Goal: Transaction & Acquisition: Purchase product/service

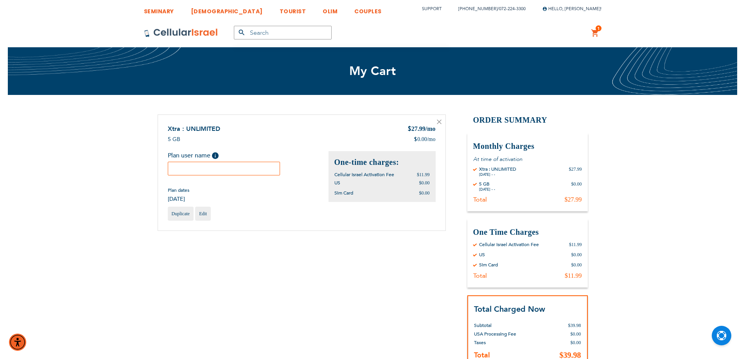
click at [253, 162] on input "text" at bounding box center [224, 169] width 113 height 14
paste input "Binyomin Wiesner"
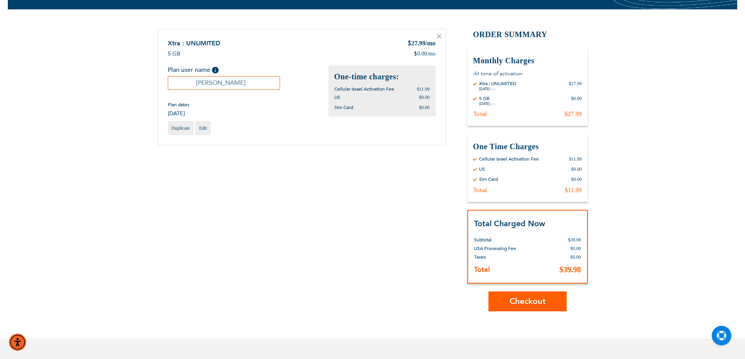
scroll to position [130, 0]
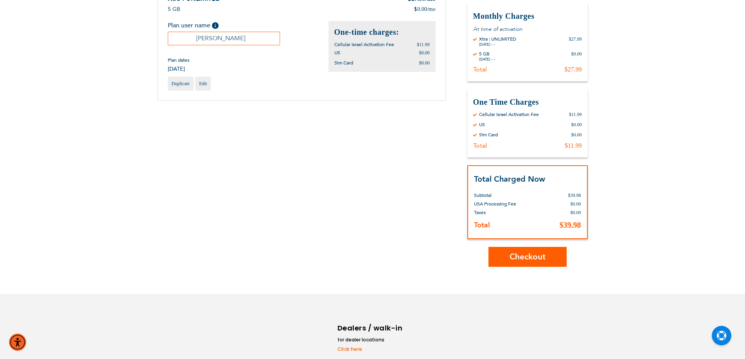
type input "Binyomin Wiesner"
click at [507, 259] on button "Checkout" at bounding box center [528, 257] width 78 height 20
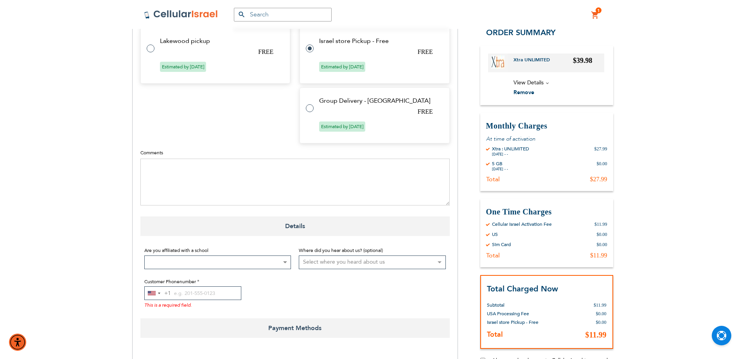
scroll to position [456, 0]
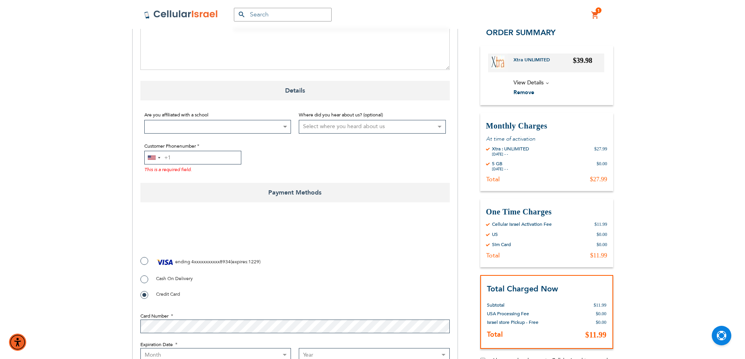
click at [200, 156] on input "Customer Phonenumber" at bounding box center [192, 158] width 97 height 14
paste input "7327798360"
type input "7327798360"
click at [146, 260] on div "Payment Method ending 4xxxxxxxxxxx8934 ( expires : 1229 ) Place Order Select a …" at bounding box center [294, 326] width 309 height 138
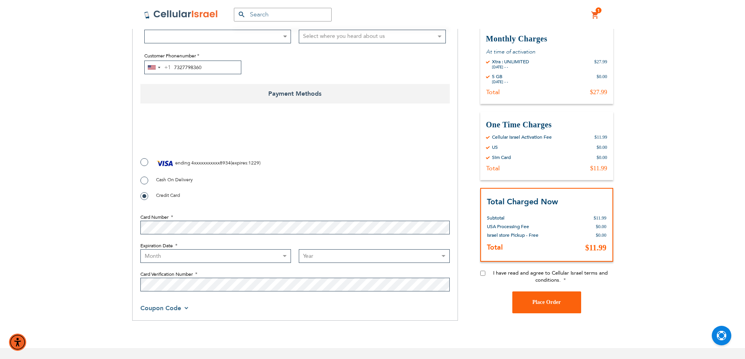
scroll to position [639, 0]
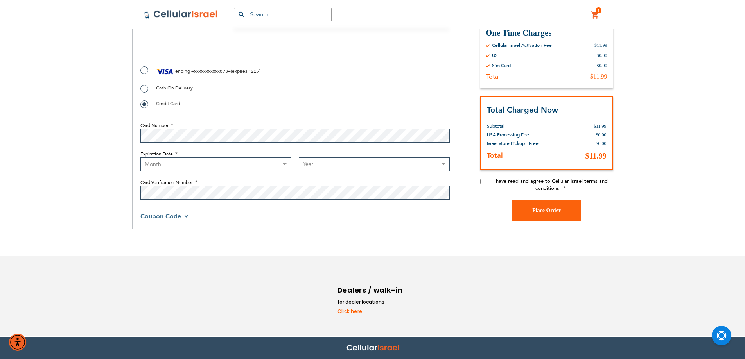
click at [482, 182] on input "I have read and agree to Cellular Israel terms and conditions." at bounding box center [482, 181] width 5 height 5
checkbox input "true"
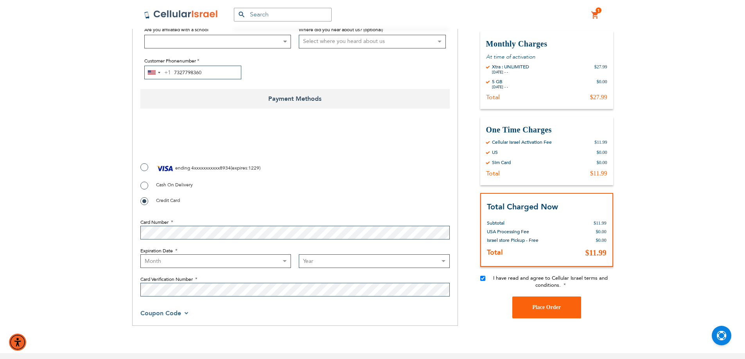
scroll to position [443, 0]
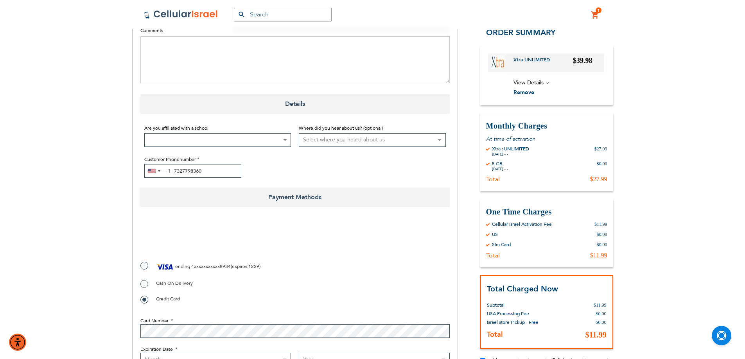
click at [147, 267] on label "ending 4xxxxxxxxxxx8934 ( expires : 1229 )" at bounding box center [200, 267] width 120 height 12
radio input "true"
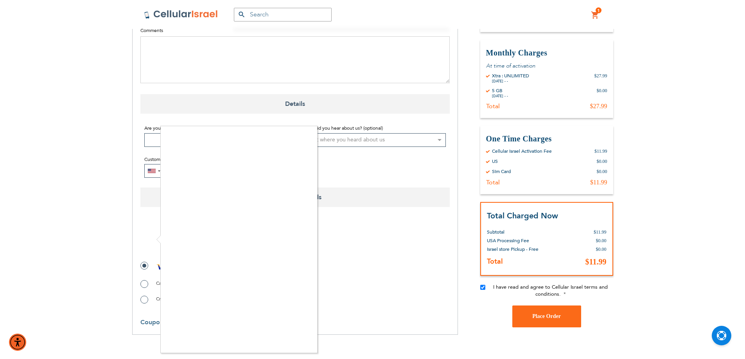
checkbox input "true"
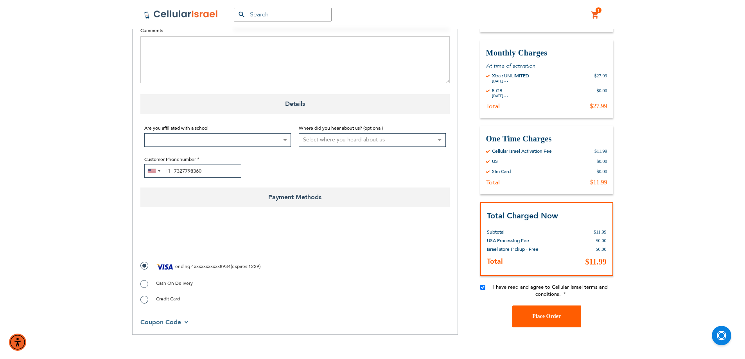
click at [535, 318] on span "Place Order" at bounding box center [546, 317] width 29 height 6
